Goal: Task Accomplishment & Management: Complete application form

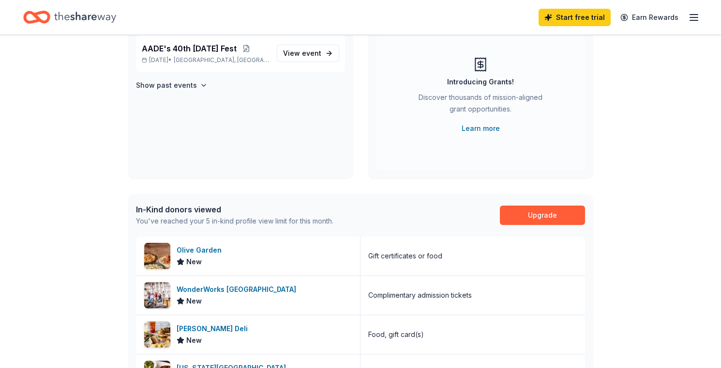
scroll to position [145, 0]
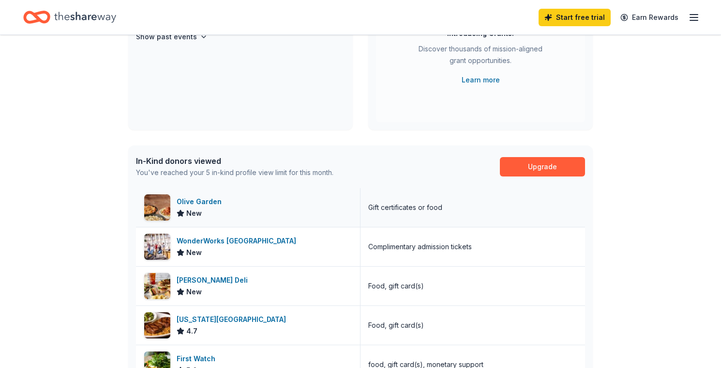
click at [213, 199] on div "Olive Garden" at bounding box center [201, 202] width 49 height 12
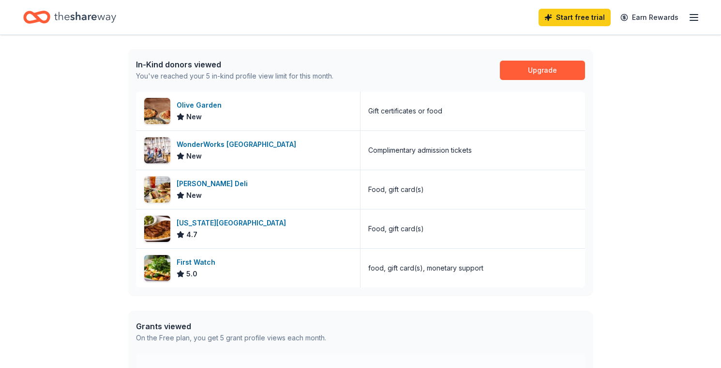
scroll to position [242, 0]
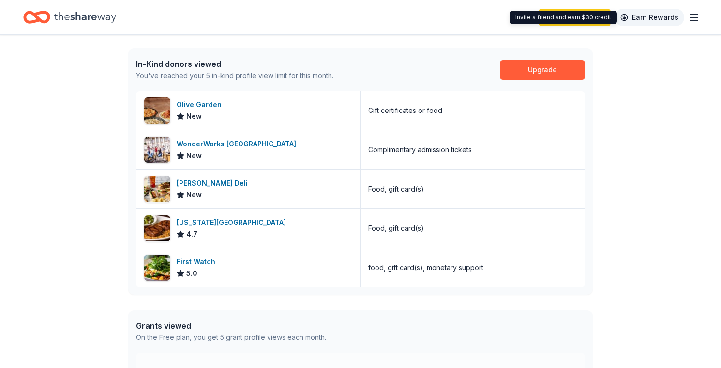
click at [597, 15] on link "Earn Rewards" at bounding box center [650, 17] width 70 height 17
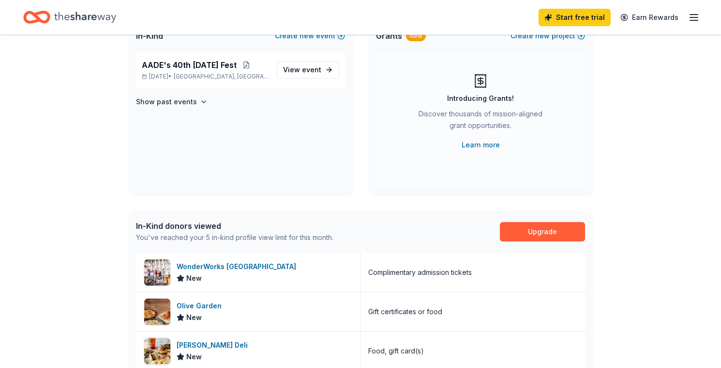
scroll to position [78, 0]
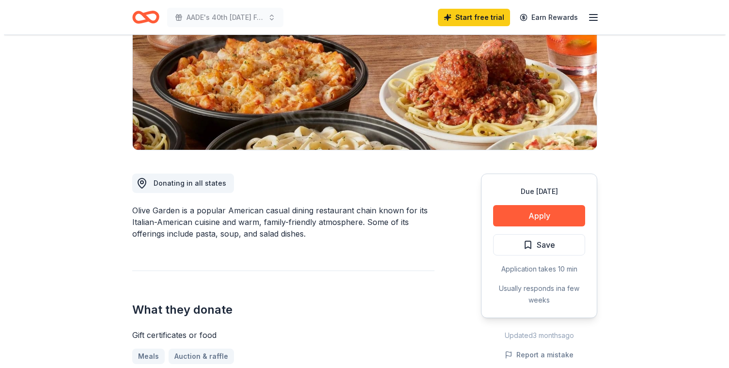
scroll to position [145, 0]
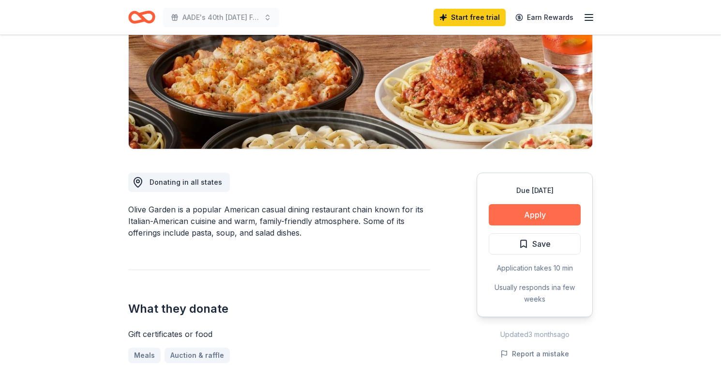
click at [567, 207] on button "Apply" at bounding box center [535, 214] width 92 height 21
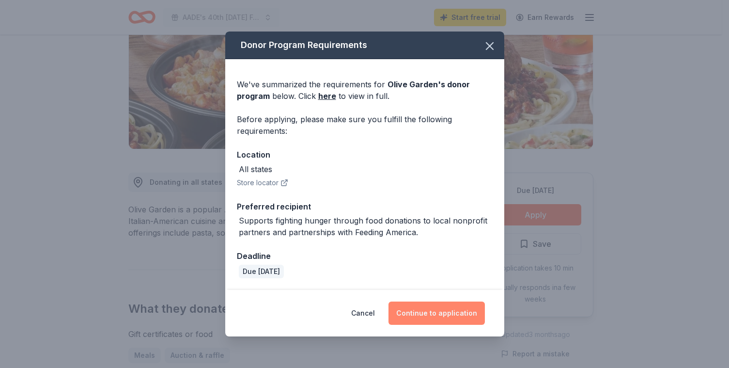
click at [460, 315] on button "Continue to application" at bounding box center [436, 312] width 96 height 23
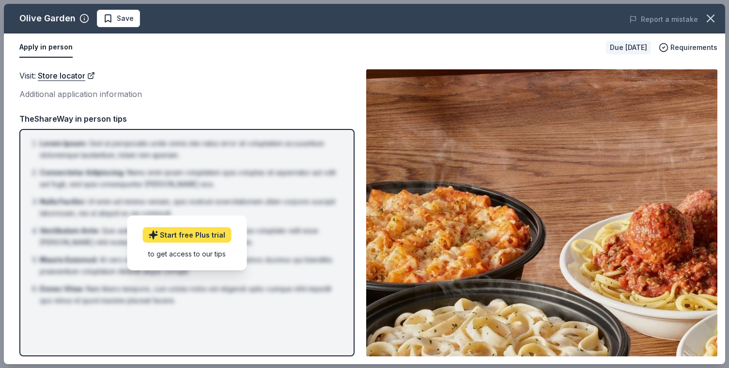
click at [215, 233] on link "Start free Plus trial" at bounding box center [186, 234] width 89 height 15
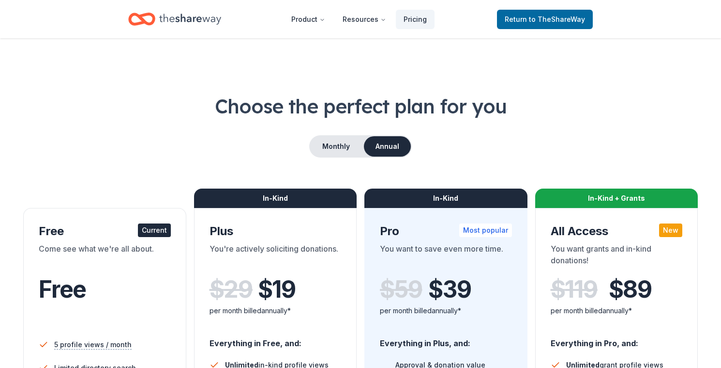
click at [84, 261] on div "Come see what we're all about." at bounding box center [105, 256] width 132 height 27
click at [547, 18] on span "to TheShareWay" at bounding box center [557, 19] width 56 height 8
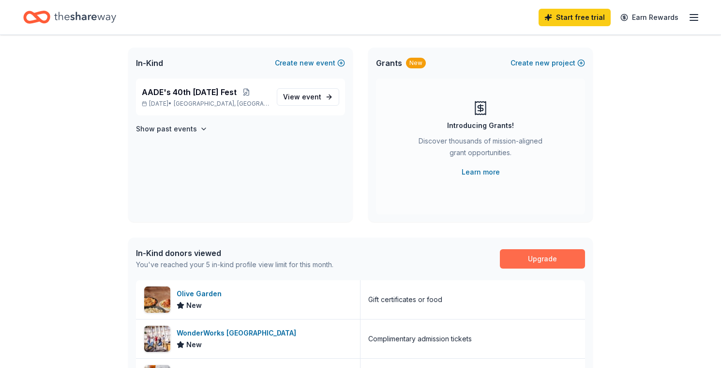
scroll to position [242, 0]
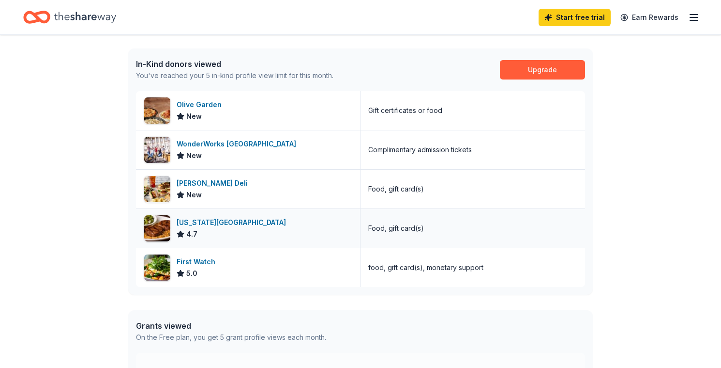
click at [209, 219] on div "Texas Roadhouse" at bounding box center [233, 222] width 113 height 12
click at [202, 260] on div "First Watch" at bounding box center [198, 262] width 43 height 12
click at [215, 183] on div "McAlister's Deli" at bounding box center [214, 183] width 75 height 12
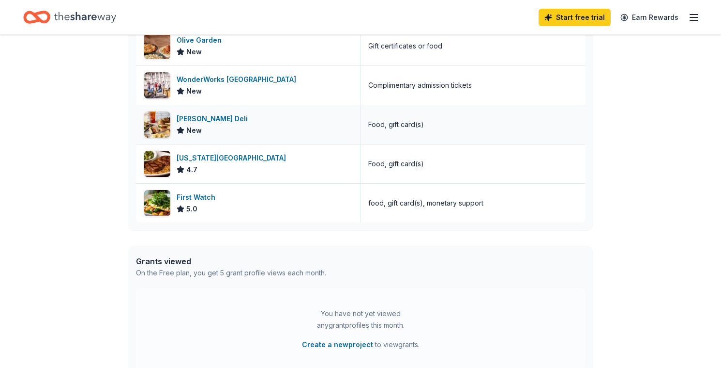
scroll to position [291, 0]
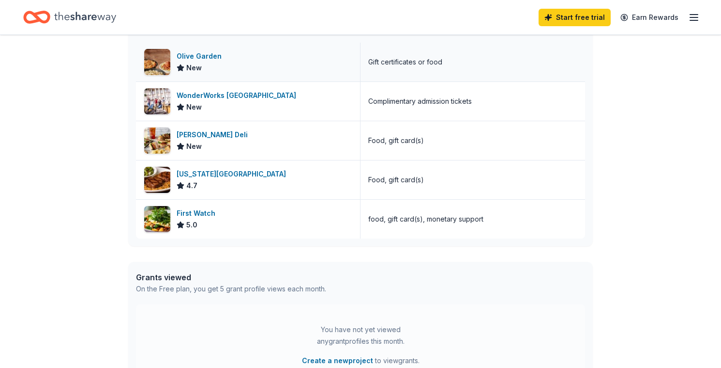
click at [217, 56] on div "Olive Garden" at bounding box center [201, 56] width 49 height 12
click at [207, 95] on div "WonderWorks Myrtle Beach" at bounding box center [238, 96] width 123 height 12
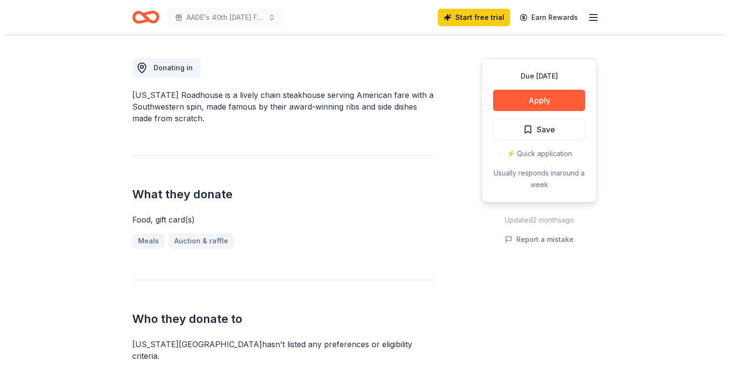
scroll to position [242, 0]
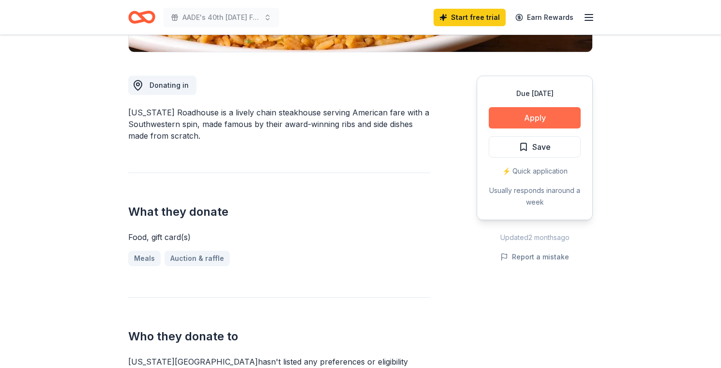
click at [546, 121] on button "Apply" at bounding box center [535, 117] width 92 height 21
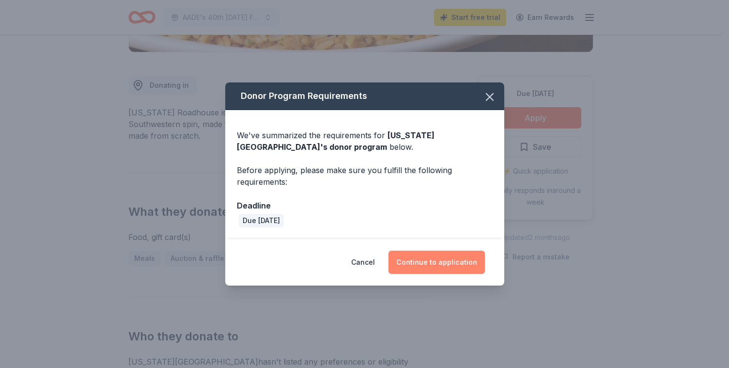
click at [437, 260] on button "Continue to application" at bounding box center [436, 261] width 96 height 23
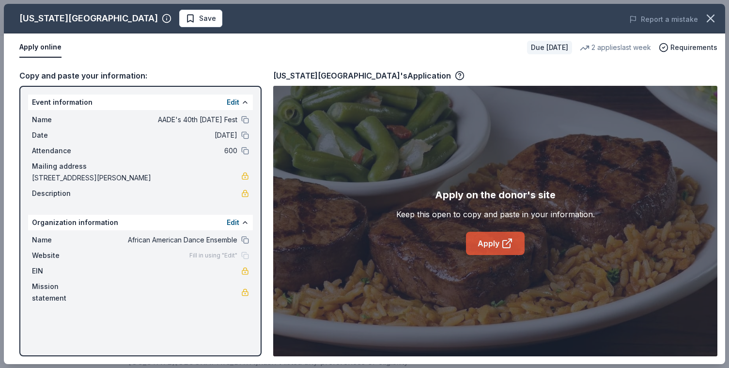
click at [491, 249] on link "Apply" at bounding box center [495, 242] width 59 height 23
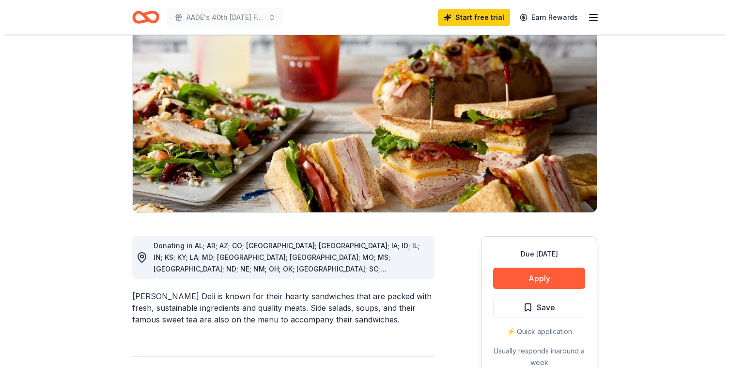
scroll to position [97, 0]
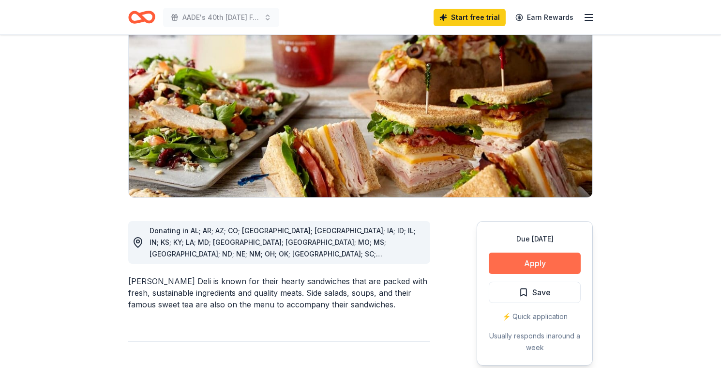
click at [530, 260] on button "Apply" at bounding box center [535, 262] width 92 height 21
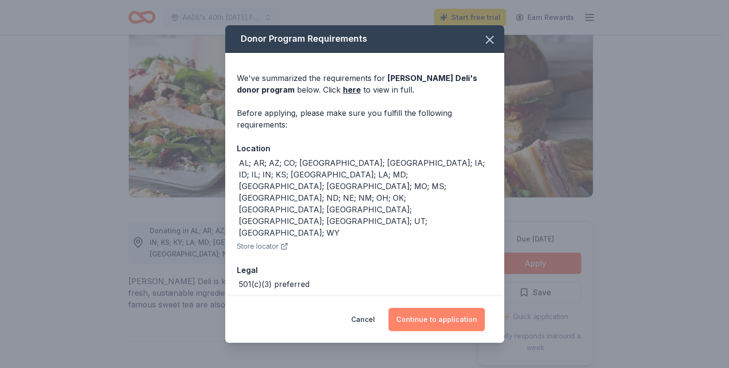
click at [437, 315] on button "Continue to application" at bounding box center [436, 318] width 96 height 23
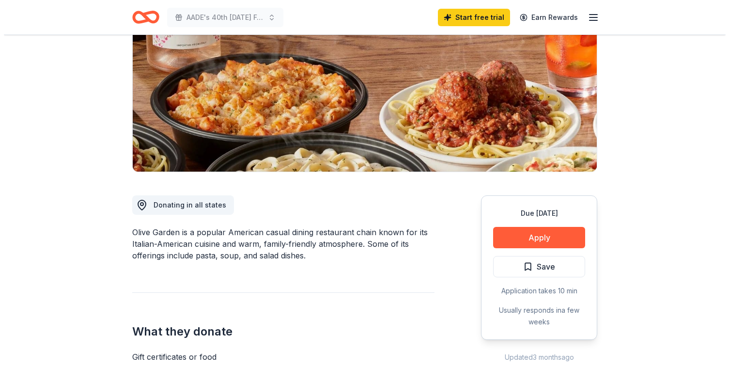
scroll to position [145, 0]
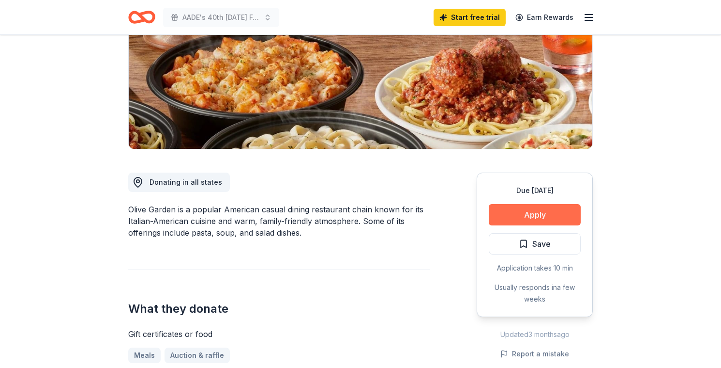
click at [529, 215] on button "Apply" at bounding box center [535, 214] width 92 height 21
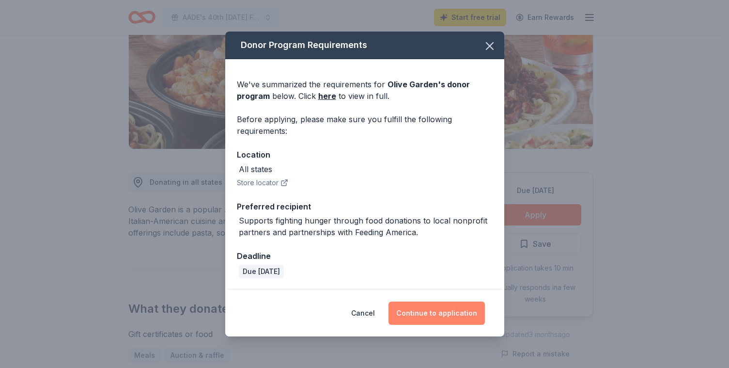
click at [454, 313] on button "Continue to application" at bounding box center [436, 312] width 96 height 23
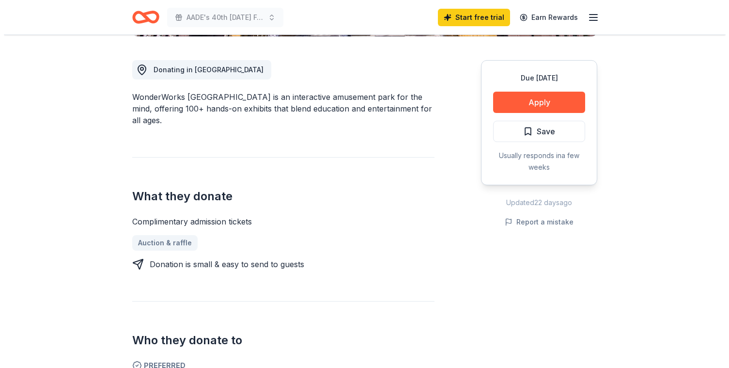
scroll to position [291, 0]
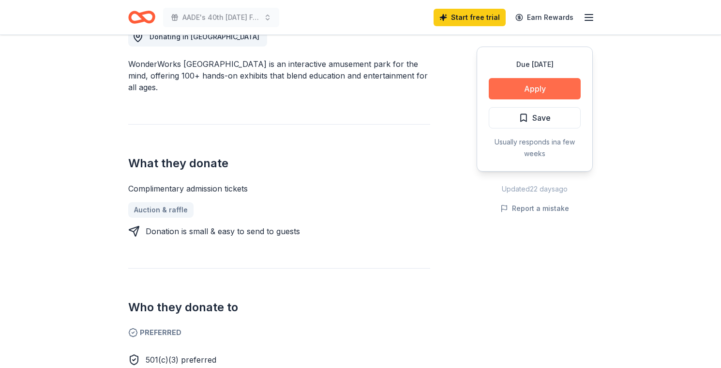
click at [517, 86] on button "Apply" at bounding box center [535, 88] width 92 height 21
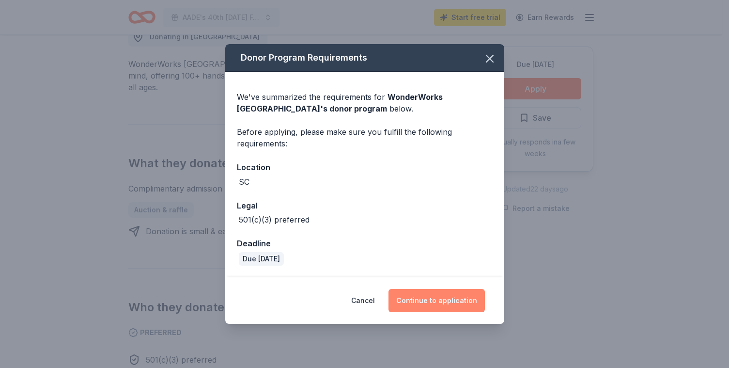
click at [444, 299] on button "Continue to application" at bounding box center [436, 300] width 96 height 23
